Goal: Check status: Check status

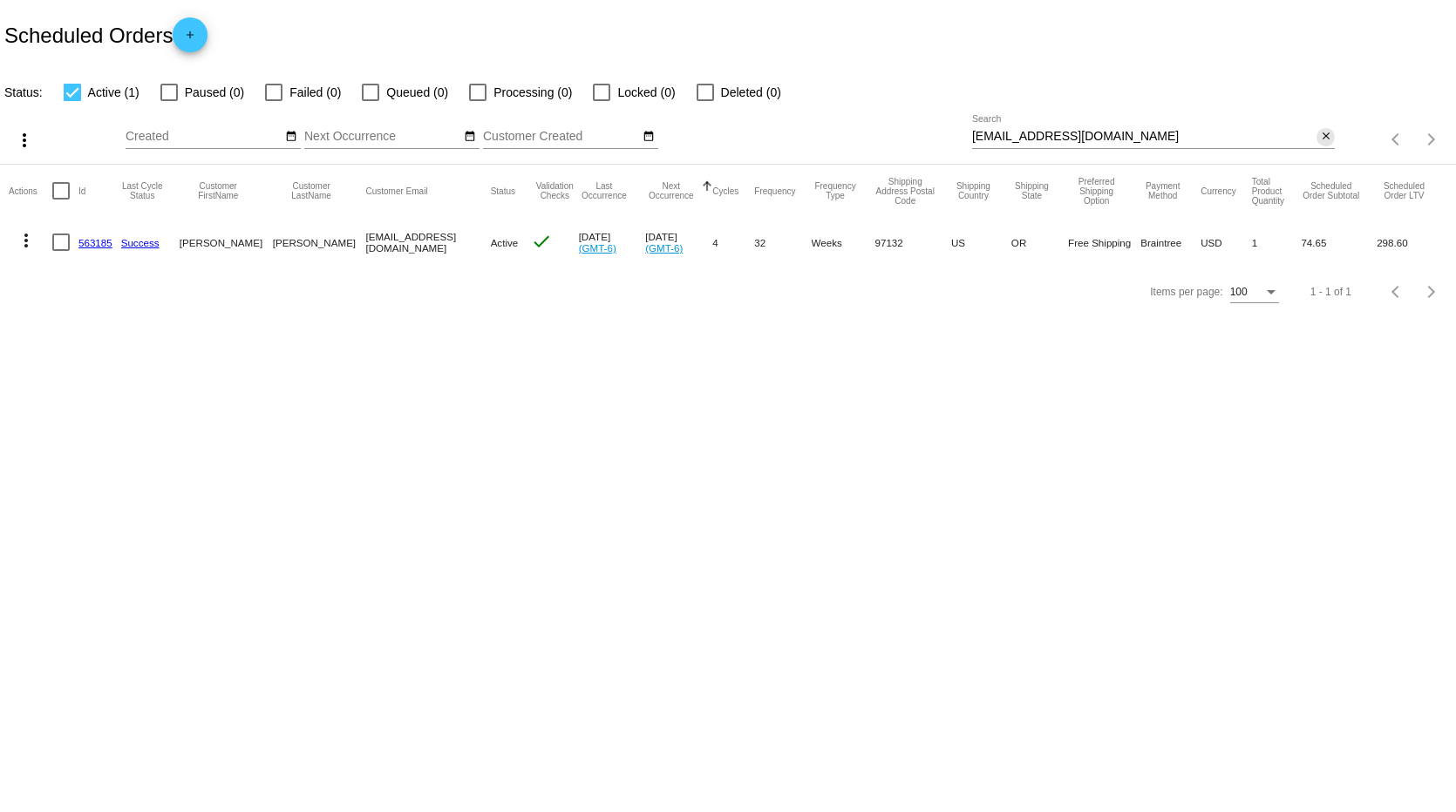
click at [1325, 134] on mat-icon "close" at bounding box center [1325, 137] width 12 height 14
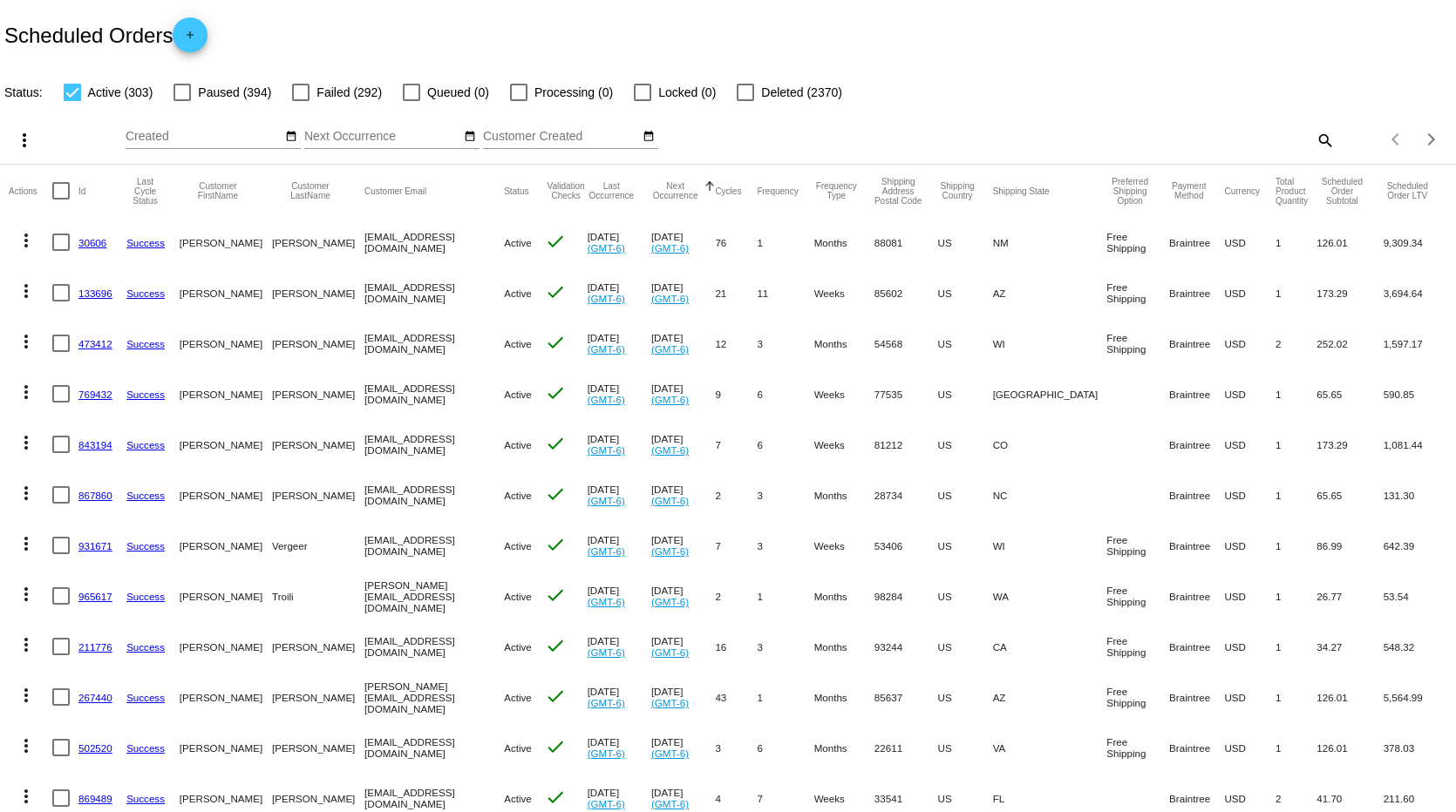
click at [1313, 138] on mat-icon "search" at bounding box center [1324, 139] width 21 height 27
paste input "[EMAIL_ADDRESS][DOMAIN_NAME]"
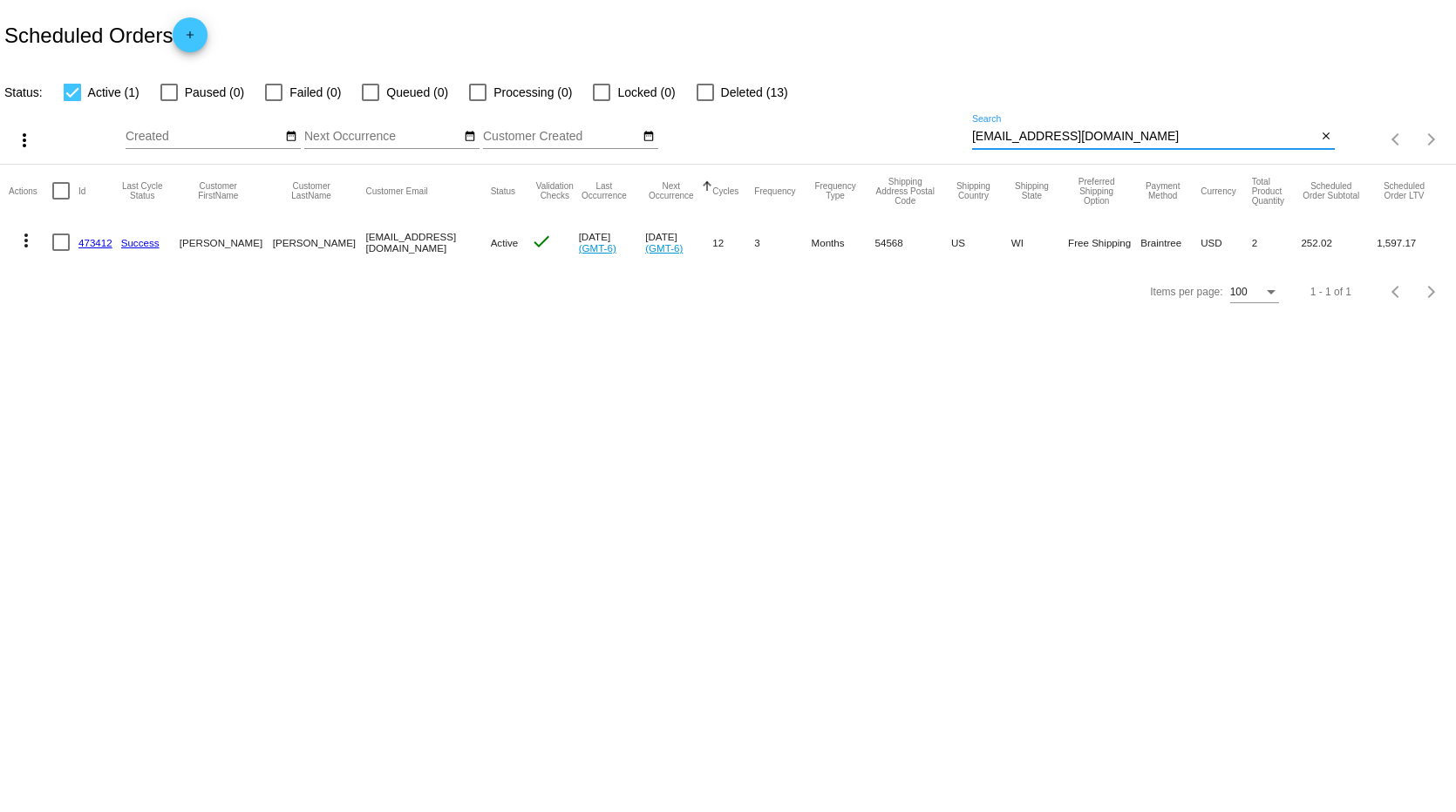
type input "[EMAIL_ADDRESS][DOMAIN_NAME]"
click at [27, 238] on mat-icon "more_vert" at bounding box center [26, 241] width 21 height 21
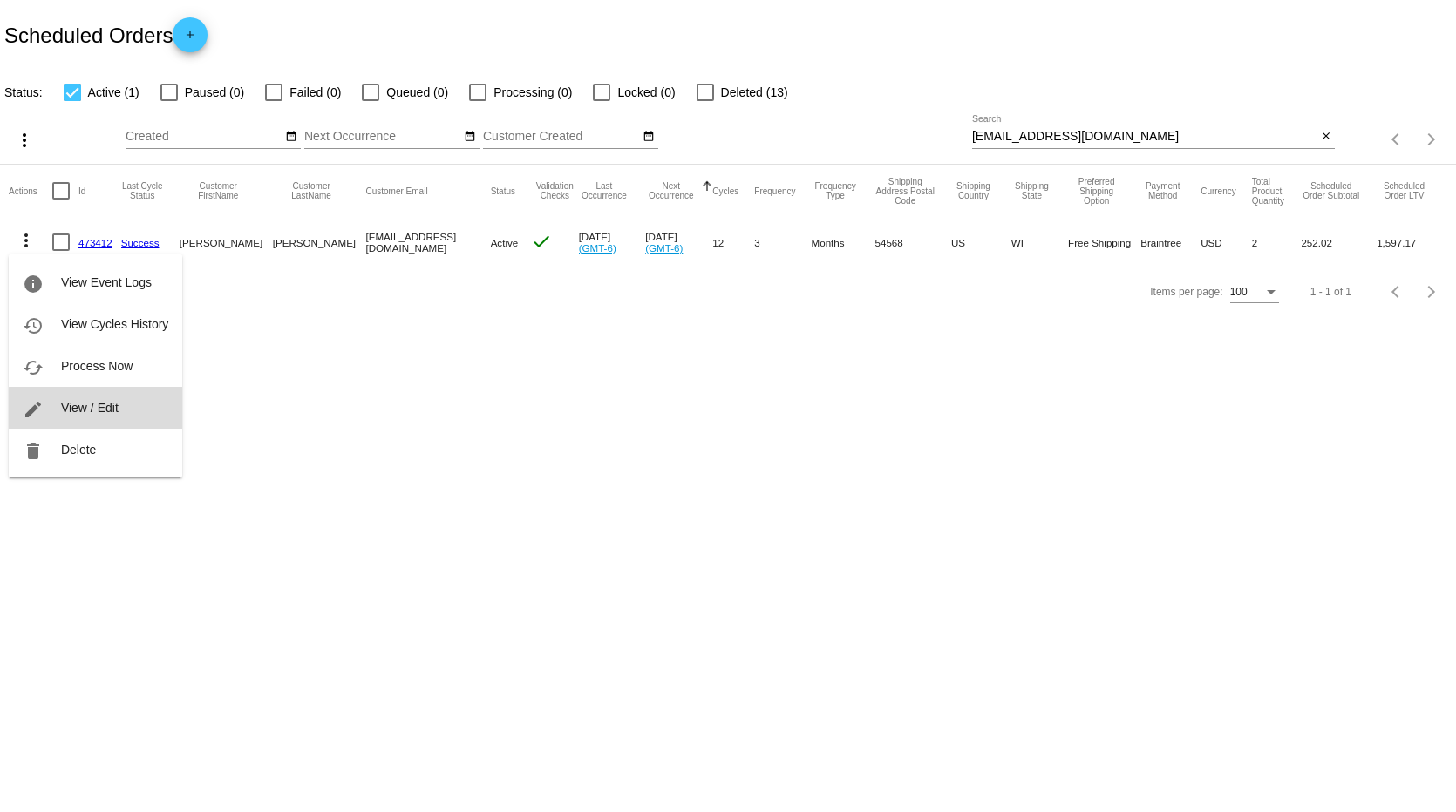
click at [126, 413] on button "edit View / Edit" at bounding box center [95, 408] width 173 height 42
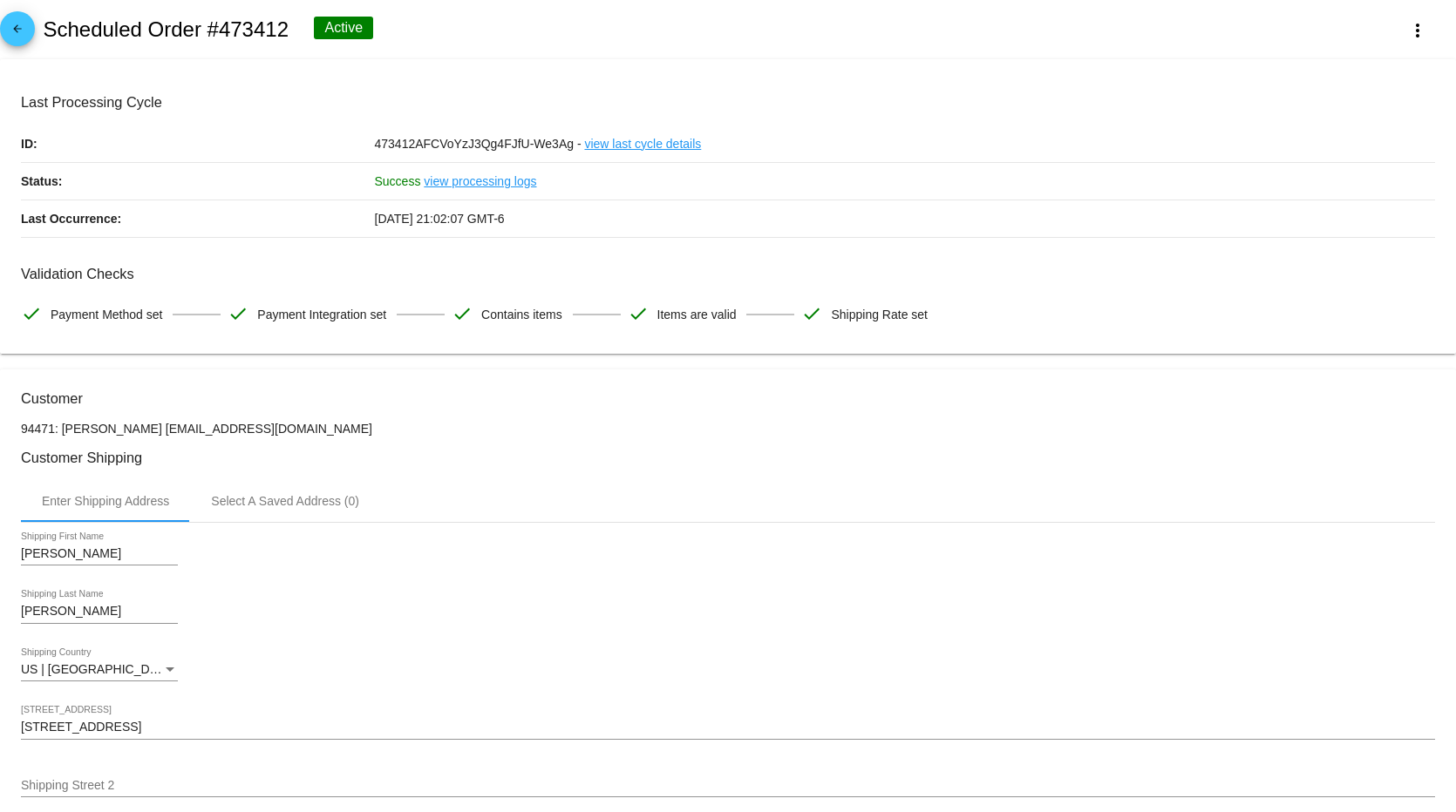
click at [23, 27] on mat-icon "arrow_back" at bounding box center [18, 33] width 21 height 21
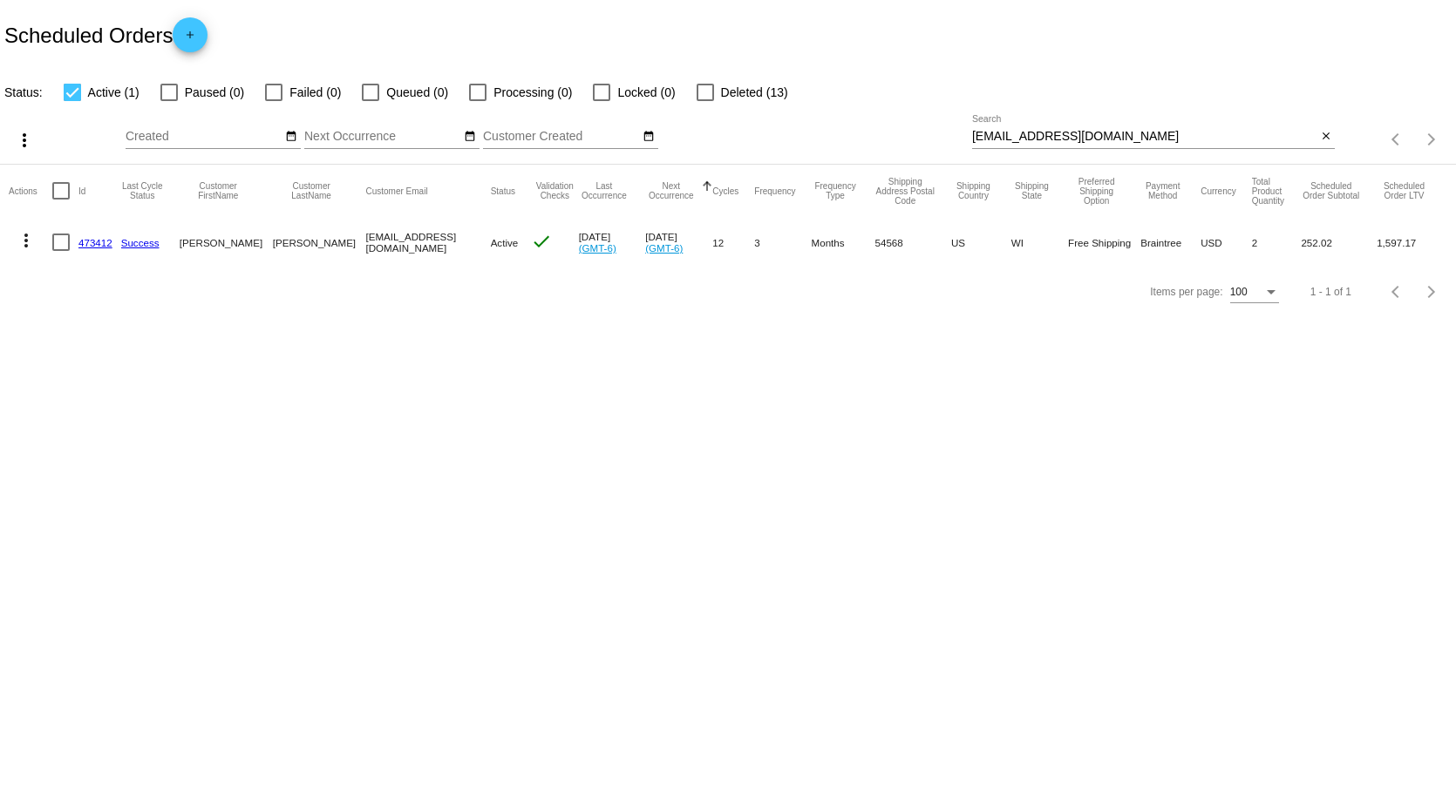
click at [23, 235] on mat-icon "more_vert" at bounding box center [26, 241] width 21 height 21
click at [92, 366] on span "Process Now" at bounding box center [97, 366] width 72 height 14
